Goal: Transaction & Acquisition: Obtain resource

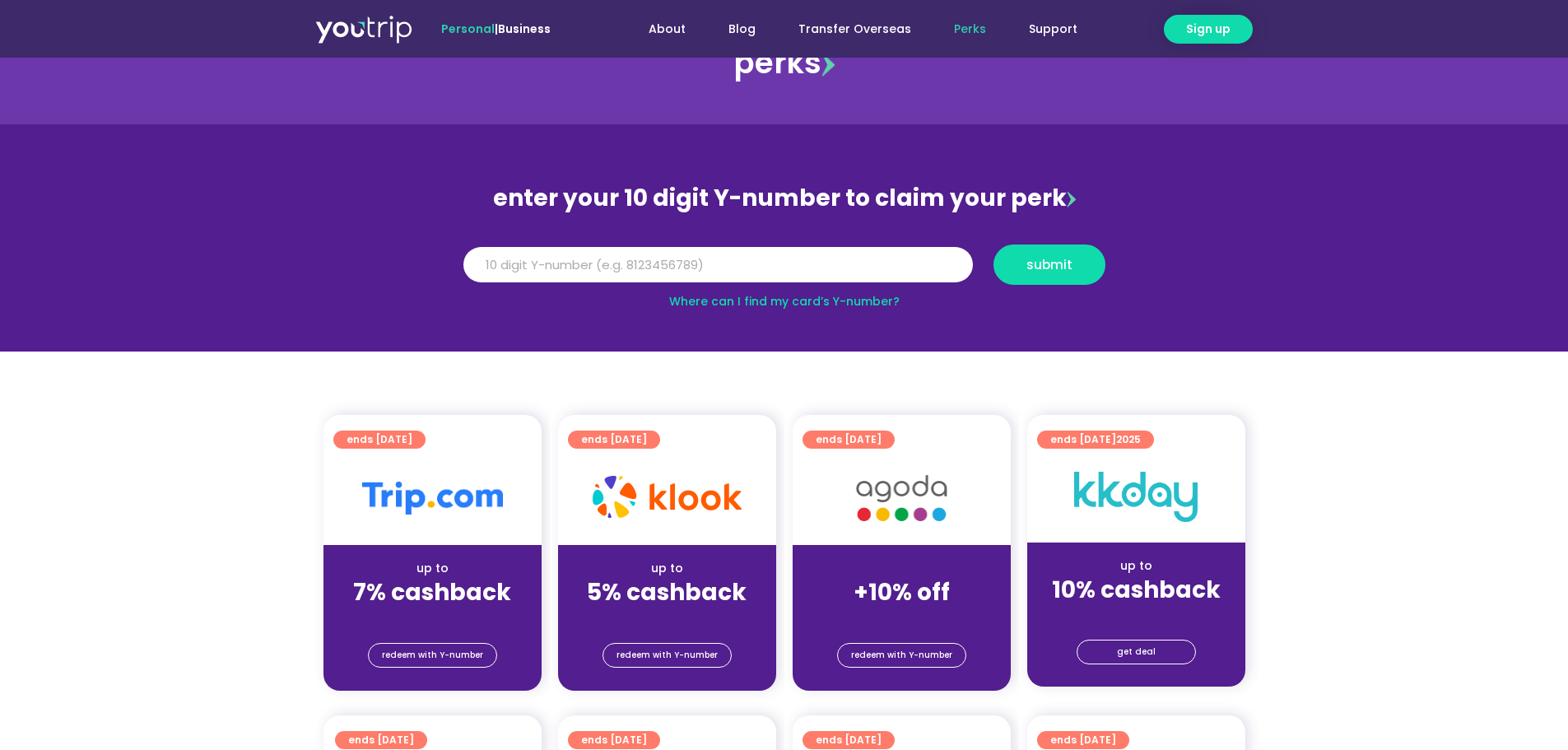
scroll to position [247, 0]
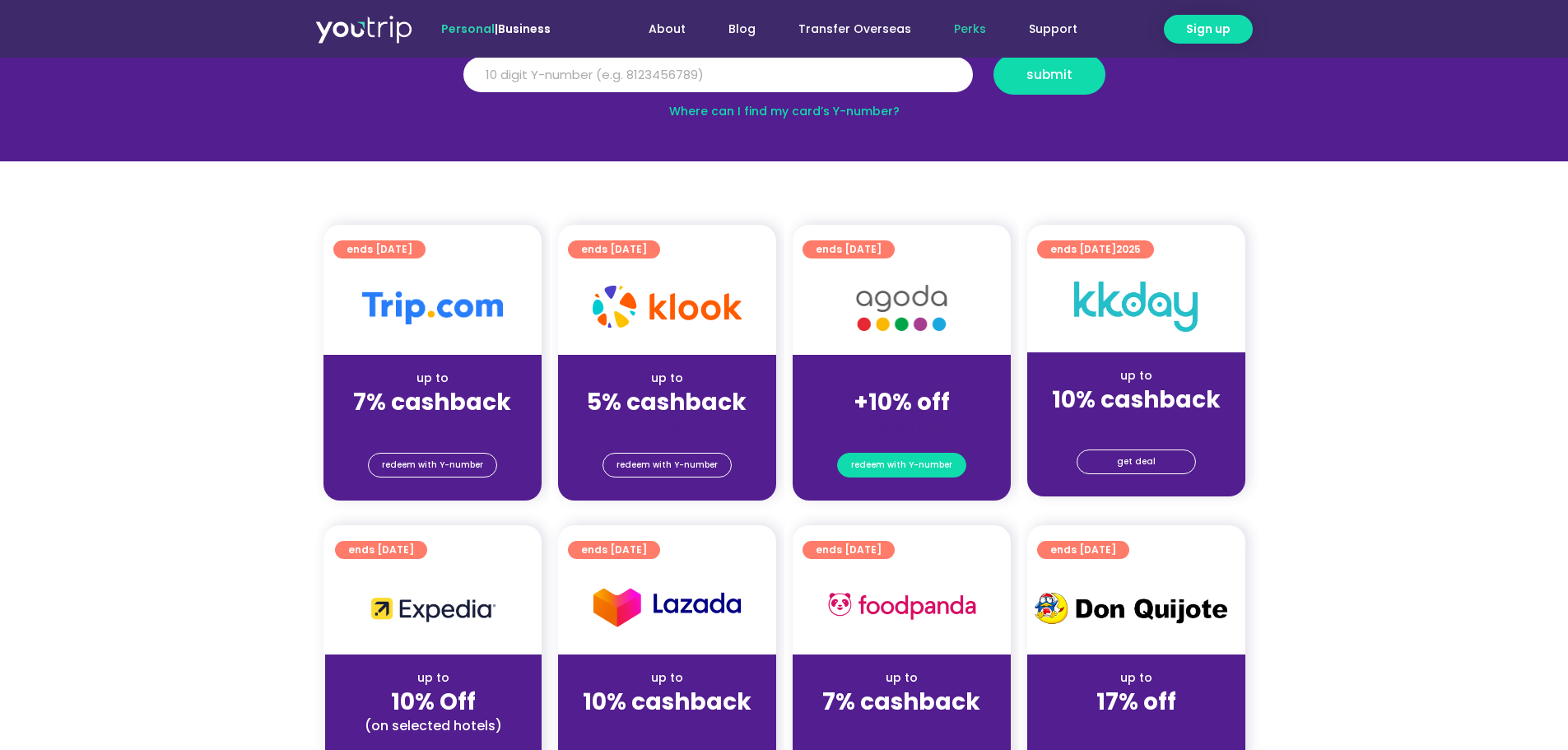
click at [918, 459] on span "redeem with Y-number" at bounding box center [902, 465] width 101 height 23
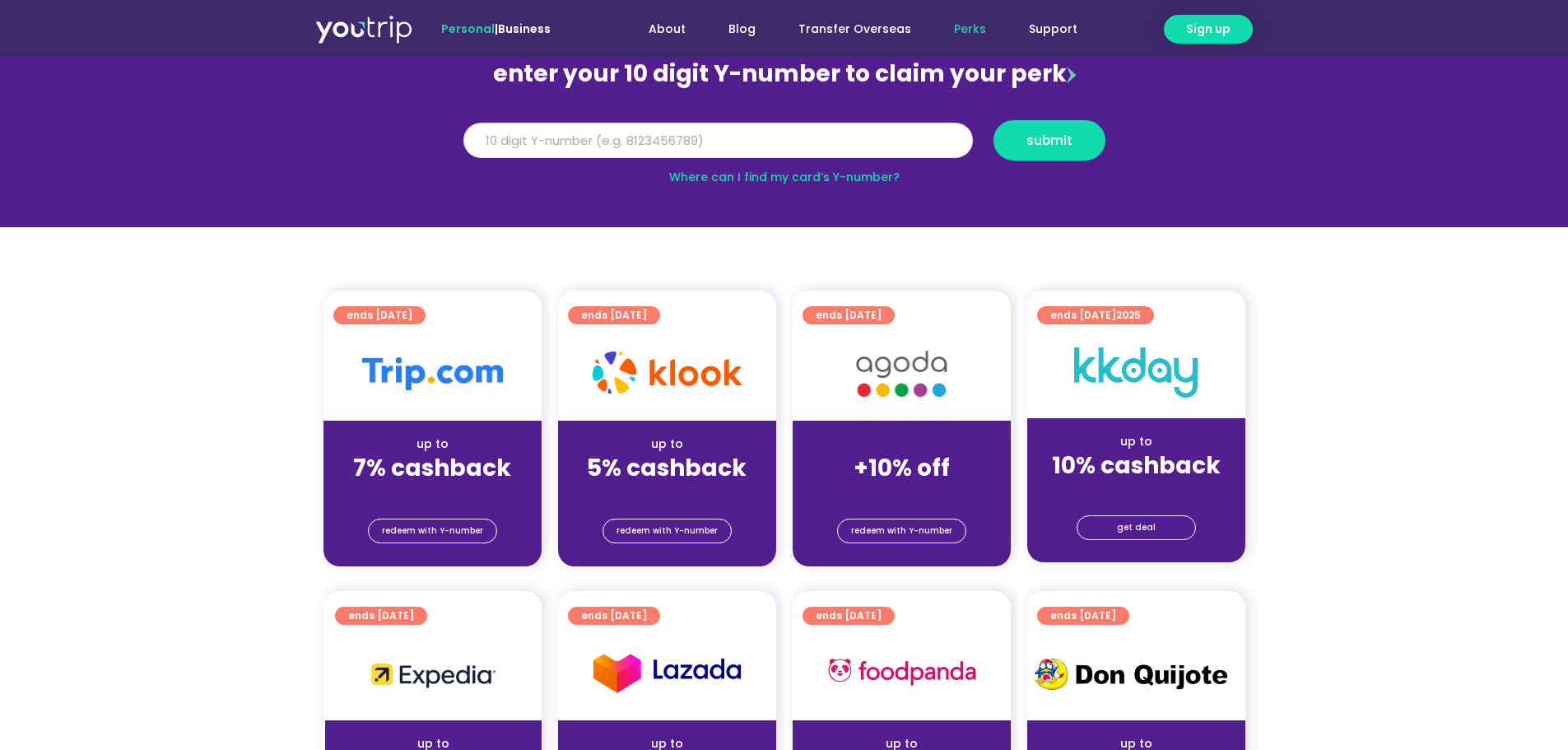
click at [550, 141] on input "Y Number" at bounding box center [718, 140] width 509 height 36
type input "8126584225"
click at [1064, 140] on span "submit" at bounding box center [1049, 140] width 46 height 12
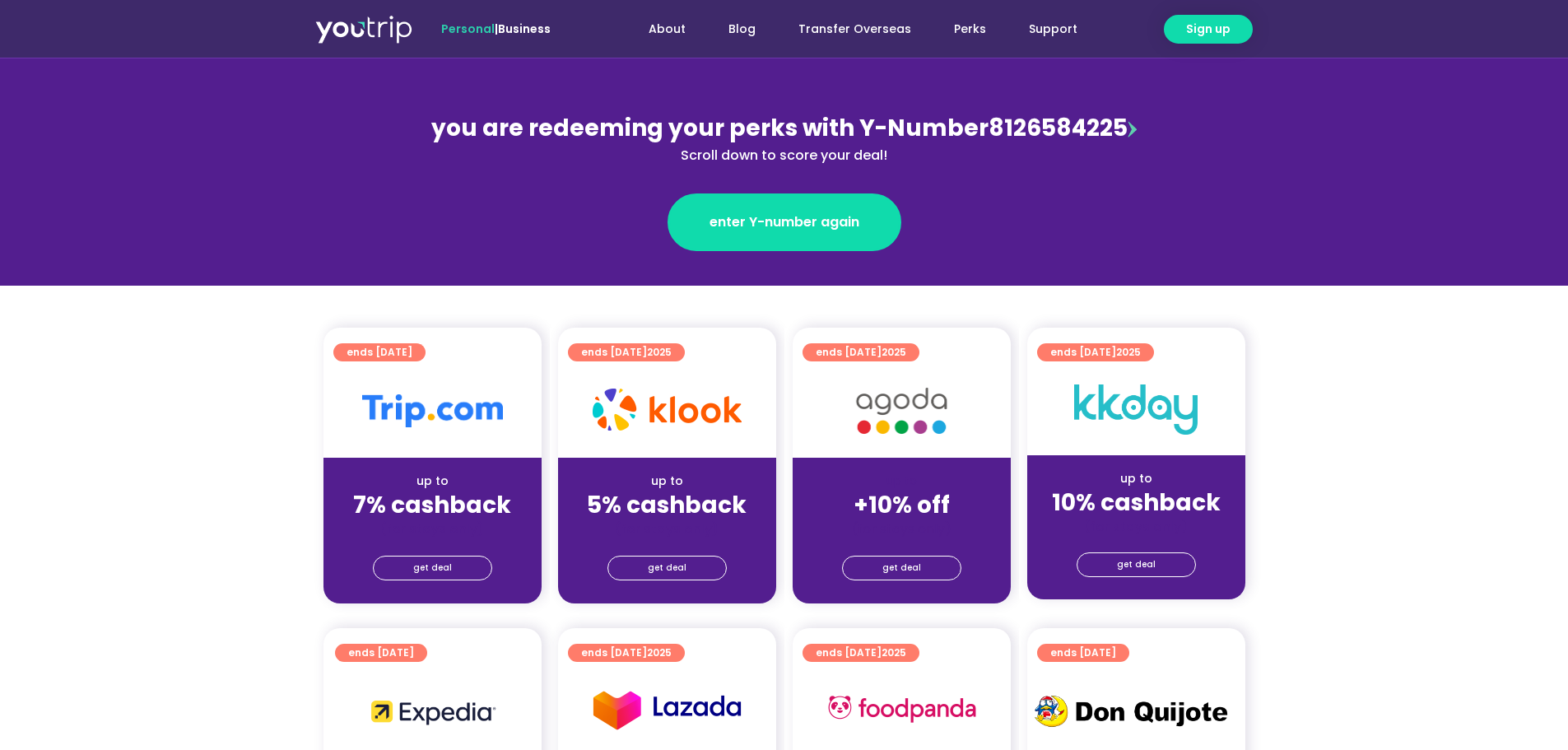
scroll to position [164, 0]
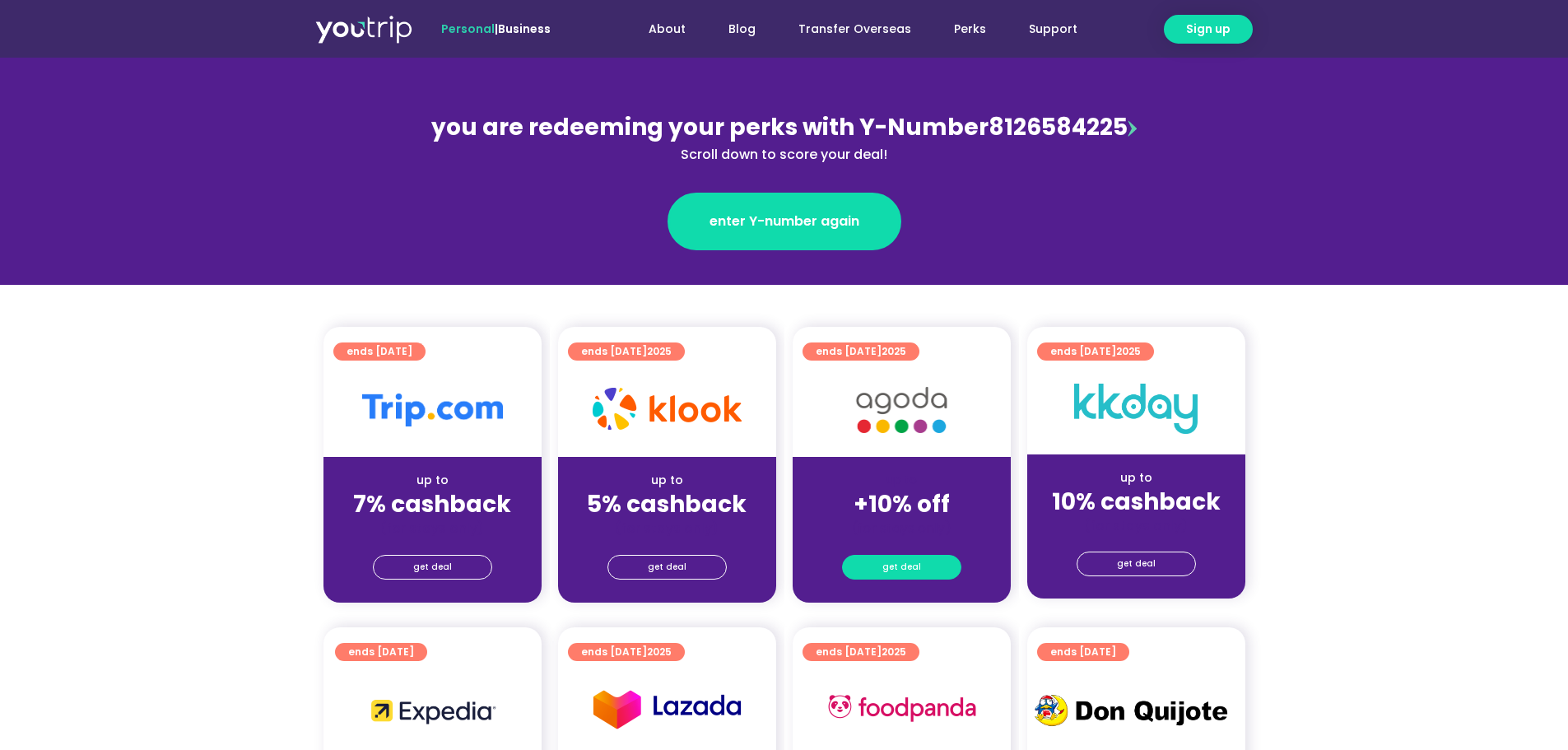
click at [925, 566] on link "get deal" at bounding box center [902, 567] width 119 height 25
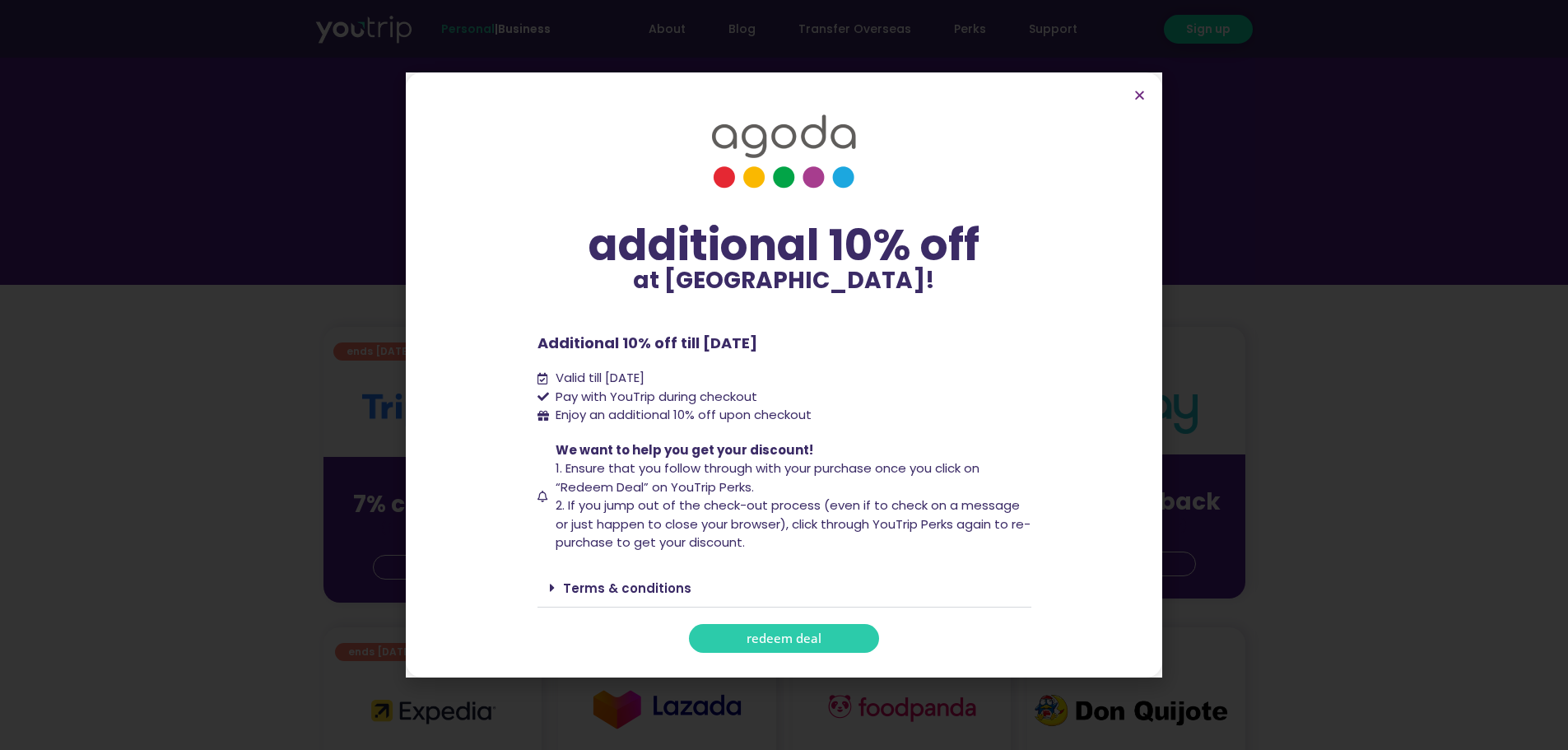
click at [811, 637] on span "redeem deal" at bounding box center [784, 639] width 75 height 12
